Goal: Transaction & Acquisition: Book appointment/travel/reservation

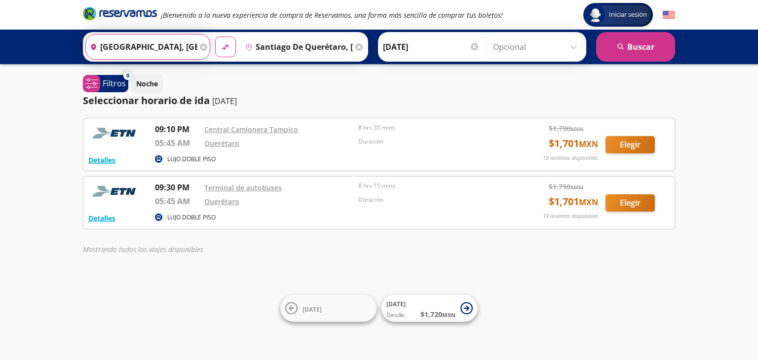
click at [170, 43] on input "[GEOGRAPHIC_DATA], [GEOGRAPHIC_DATA]" at bounding box center [141, 47] width 111 height 25
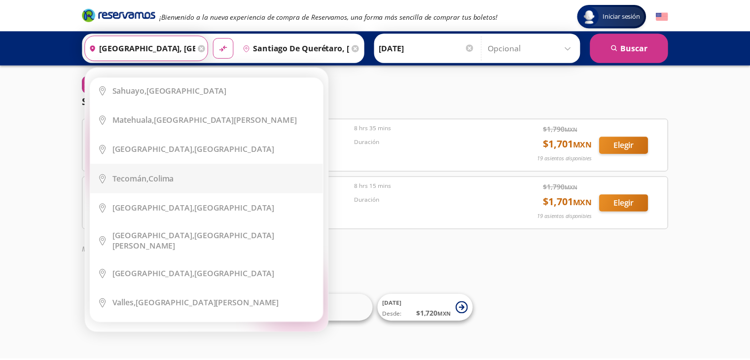
scroll to position [1726, 0]
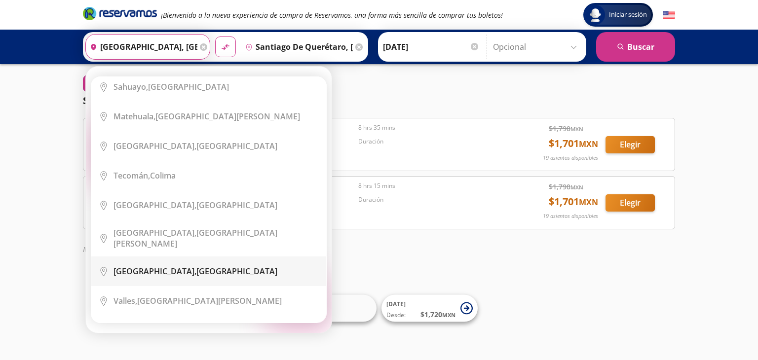
click at [160, 256] on li "City Icon [GEOGRAPHIC_DATA], [GEOGRAPHIC_DATA]" at bounding box center [208, 271] width 235 height 30
type input "[GEOGRAPHIC_DATA], [GEOGRAPHIC_DATA]"
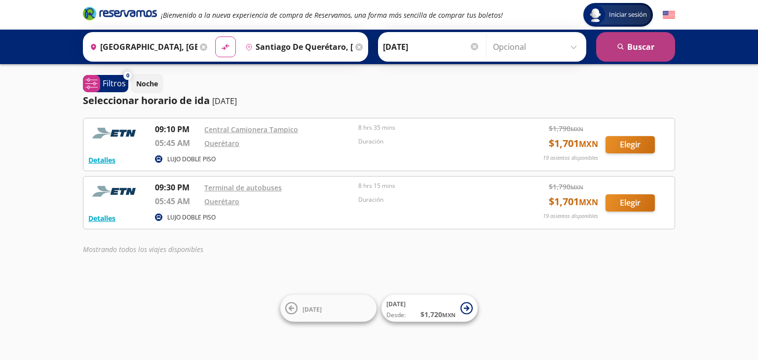
click at [641, 45] on button "search [GEOGRAPHIC_DATA]" at bounding box center [635, 47] width 79 height 30
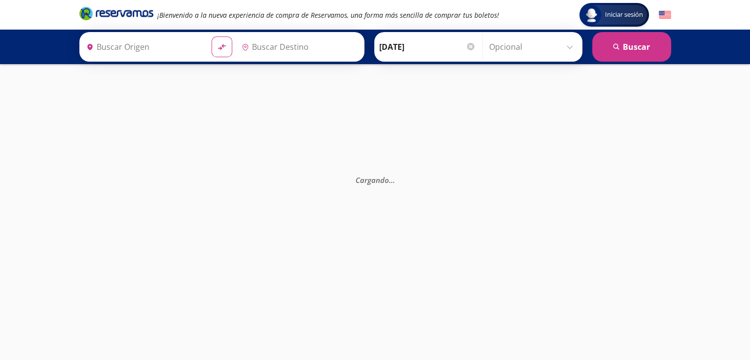
type input "[GEOGRAPHIC_DATA], [GEOGRAPHIC_DATA]"
type input "Santiago de Querétaro, [GEOGRAPHIC_DATA]"
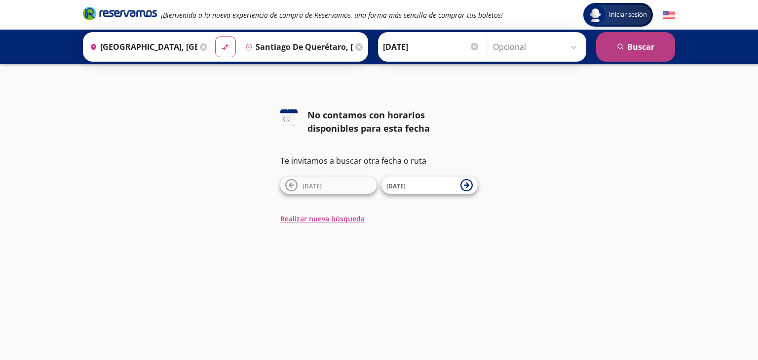
click at [633, 42] on button "search [GEOGRAPHIC_DATA]" at bounding box center [635, 47] width 79 height 30
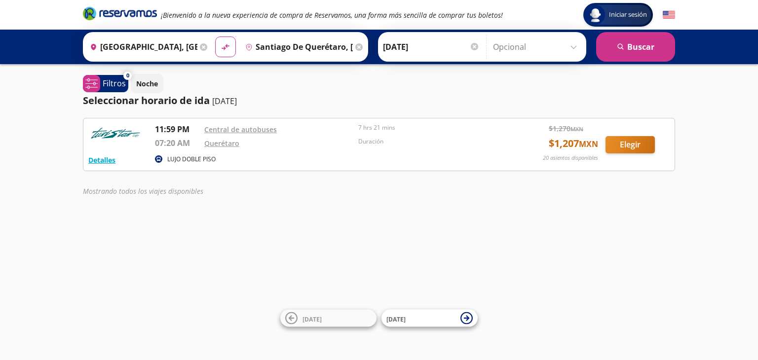
click at [262, 93] on div "Seleccionar horario de ida [DATE]" at bounding box center [379, 100] width 592 height 15
click at [470, 320] on icon at bounding box center [466, 318] width 12 height 12
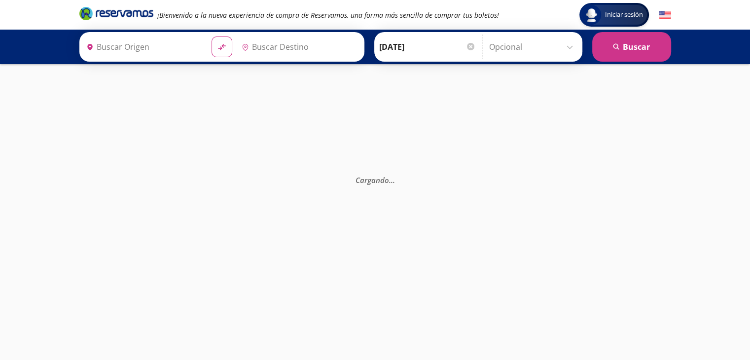
type input "[GEOGRAPHIC_DATA], [GEOGRAPHIC_DATA]"
type input "Santiago de Querétaro, [GEOGRAPHIC_DATA]"
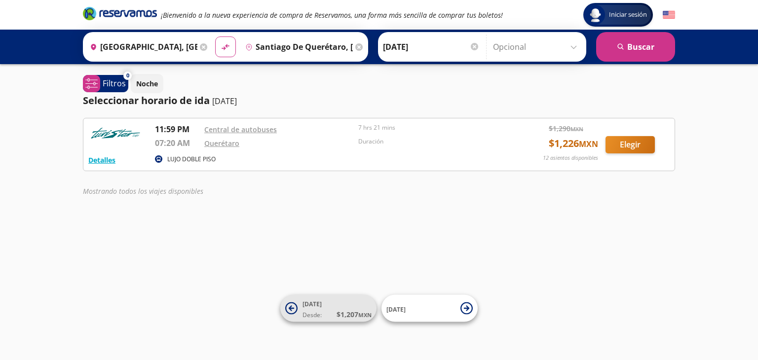
click at [290, 309] on icon at bounding box center [291, 307] width 5 height 5
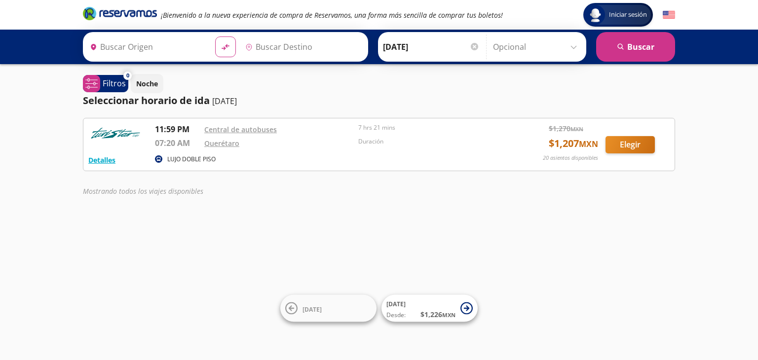
type input "[GEOGRAPHIC_DATA], [GEOGRAPHIC_DATA]"
type input "Santiago de Querétaro, [GEOGRAPHIC_DATA]"
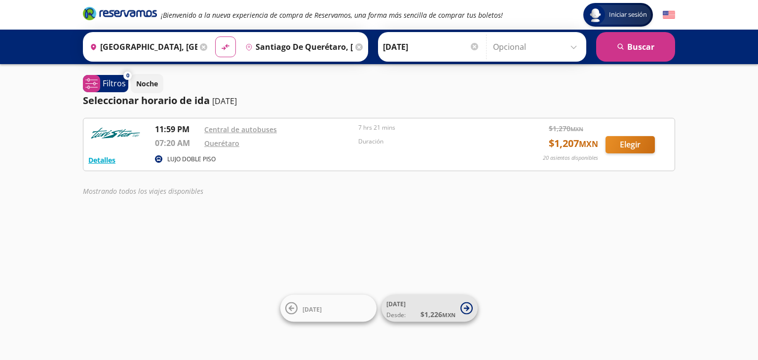
click at [471, 305] on icon at bounding box center [466, 308] width 12 height 12
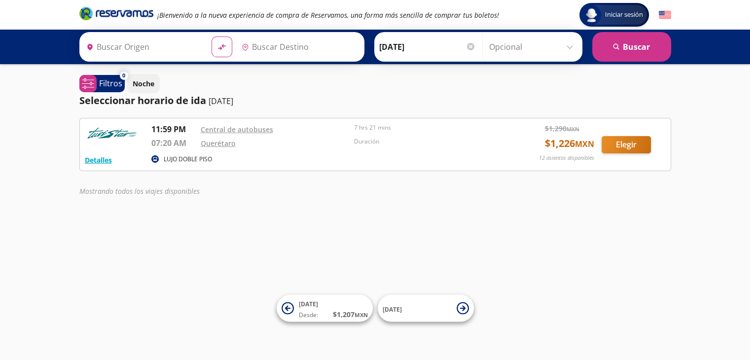
type input "Santiago de Querétaro, [GEOGRAPHIC_DATA]"
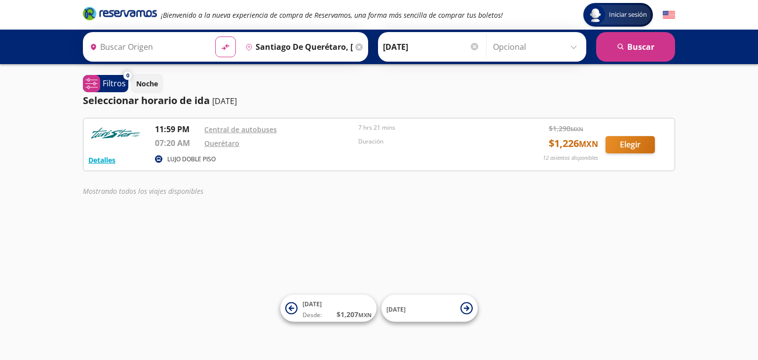
type input "[GEOGRAPHIC_DATA], [GEOGRAPHIC_DATA]"
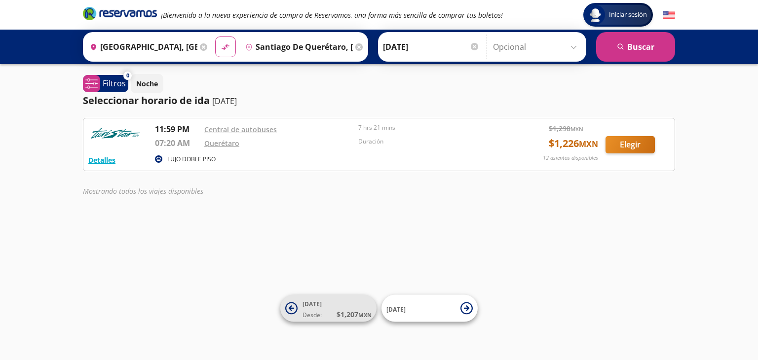
click at [291, 308] on icon at bounding box center [291, 307] width 5 height 5
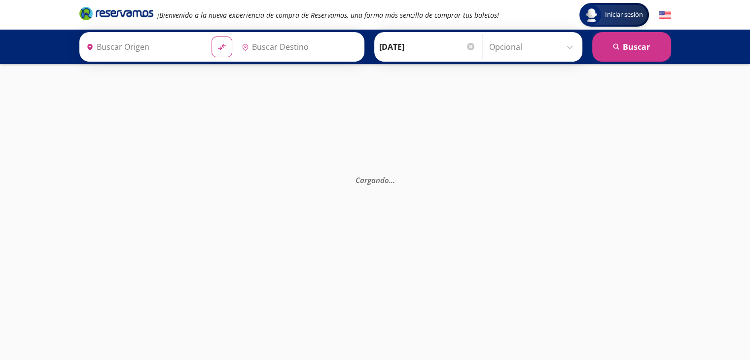
type input "Santiago de Querétaro, [GEOGRAPHIC_DATA]"
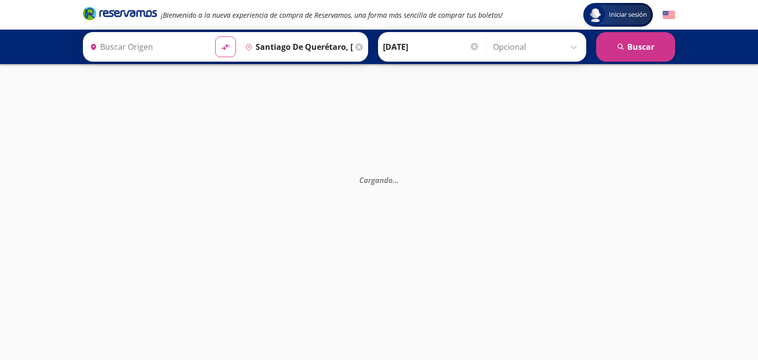
type input "[GEOGRAPHIC_DATA], [GEOGRAPHIC_DATA]"
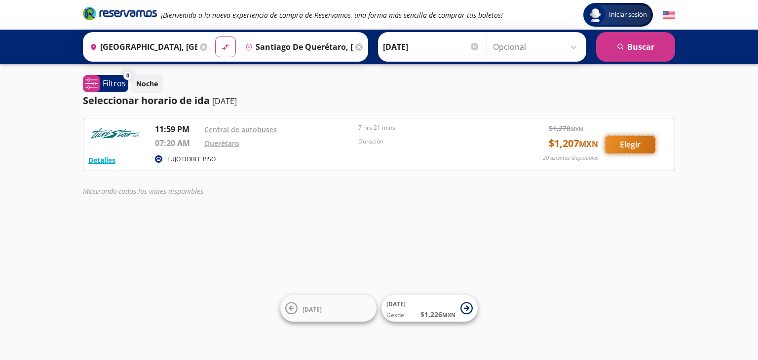
click at [629, 148] on button "Elegir" at bounding box center [629, 144] width 49 height 17
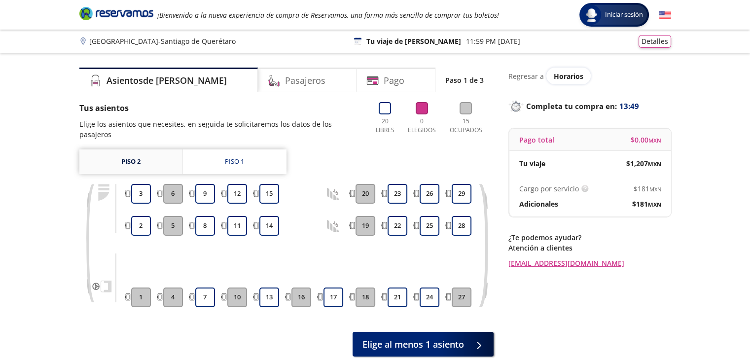
click at [153, 156] on link "Piso 2" at bounding box center [130, 161] width 103 height 25
click at [214, 156] on link "Piso 1" at bounding box center [235, 161] width 104 height 25
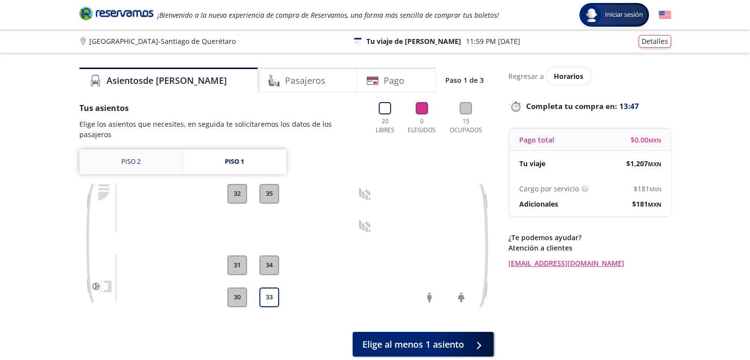
click at [167, 156] on link "Piso 2" at bounding box center [130, 161] width 103 height 25
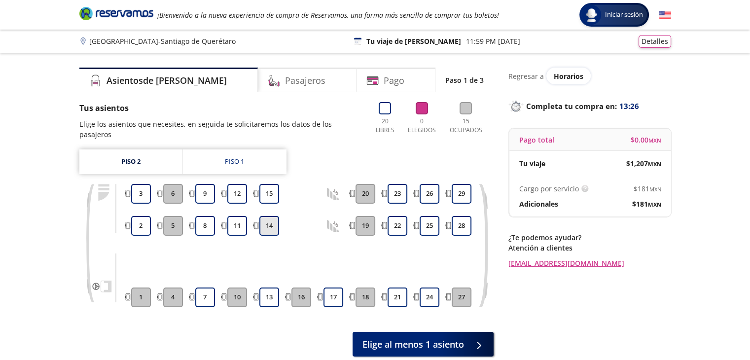
click at [269, 216] on button "14" at bounding box center [269, 226] width 20 height 20
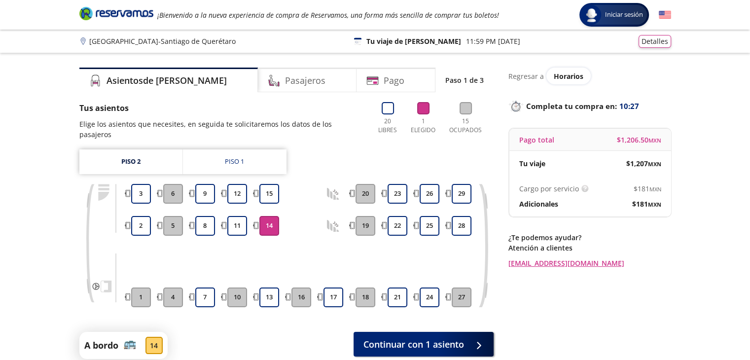
click at [259, 216] on button "14" at bounding box center [269, 226] width 20 height 20
